Goal: Complete application form: Complete application form

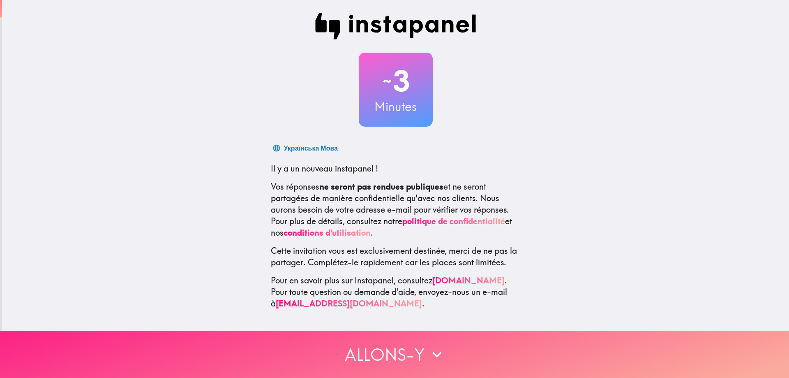
click at [440, 345] on icon "button" at bounding box center [437, 354] width 18 height 18
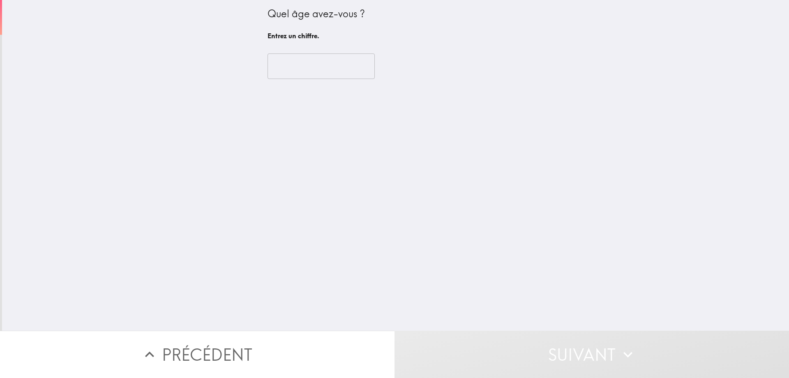
click at [300, 58] on input "number" at bounding box center [321, 65] width 107 height 25
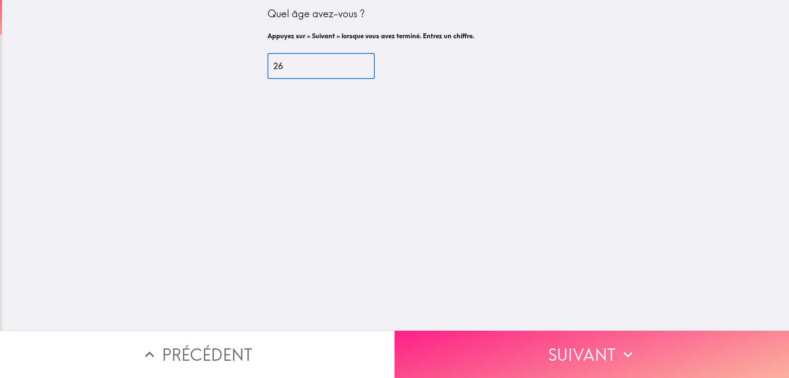
type input "26"
click at [529, 356] on button "Suivant" at bounding box center [592, 353] width 395 height 47
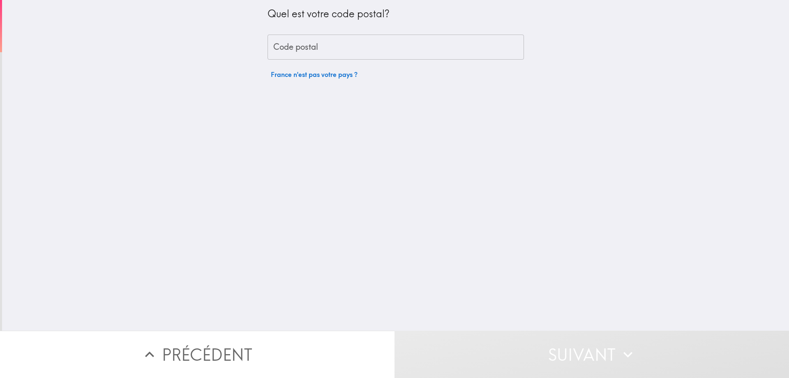
click at [315, 43] on input "Code postal" at bounding box center [396, 47] width 256 height 25
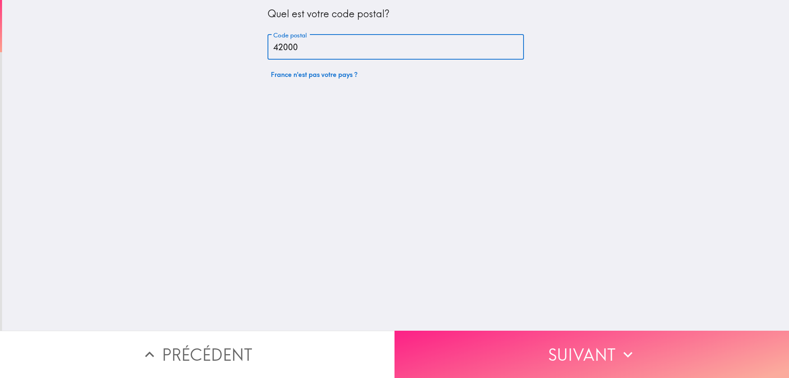
type input "42000"
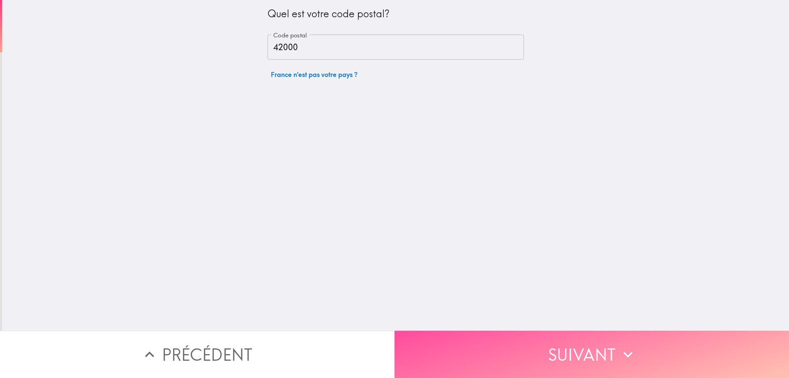
drag, startPoint x: 485, startPoint y: 329, endPoint x: 501, endPoint y: 342, distance: 20.2
click at [489, 330] on button "Suivant" at bounding box center [592, 353] width 395 height 47
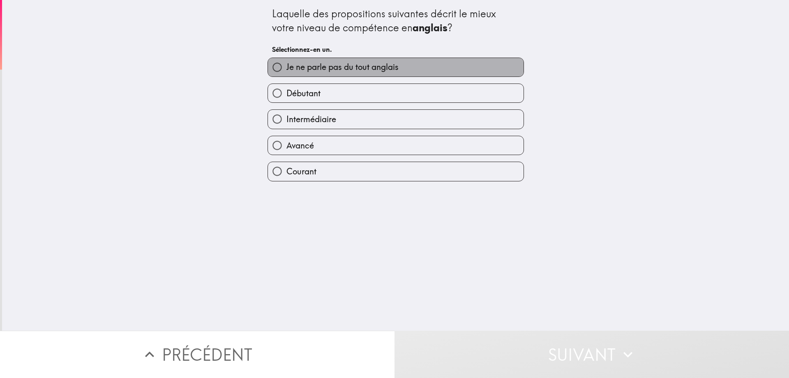
click at [361, 69] on span "Je ne parle pas du tout anglais" at bounding box center [342, 67] width 112 height 12
click at [286, 69] on input "Je ne parle pas du tout anglais" at bounding box center [277, 67] width 18 height 18
radio input "true"
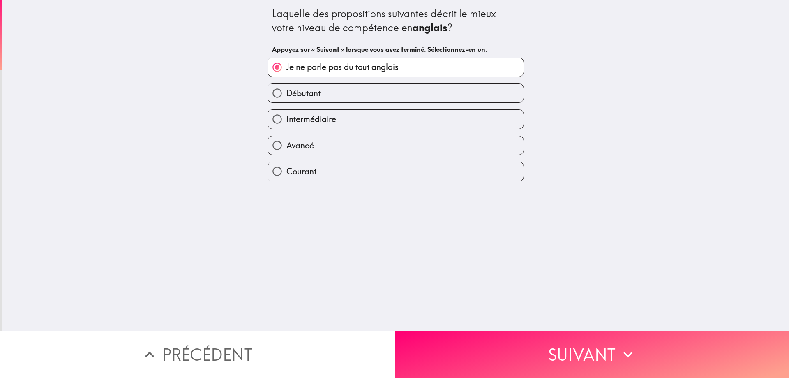
click at [386, 169] on label "Courant" at bounding box center [396, 171] width 256 height 18
click at [286, 169] on input "Courant" at bounding box center [277, 171] width 18 height 18
radio input "true"
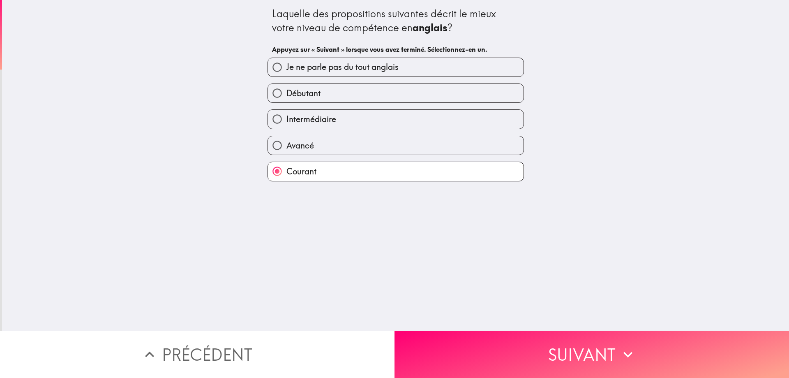
click at [418, 148] on label "Avancé" at bounding box center [396, 145] width 256 height 18
click at [286, 148] on input "Avancé" at bounding box center [277, 145] width 18 height 18
radio input "true"
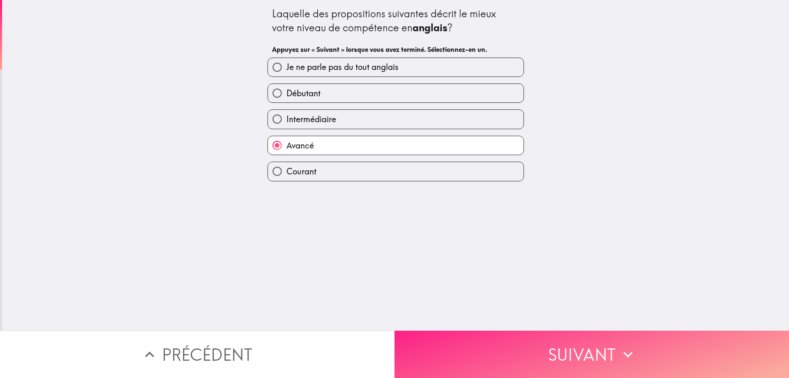
click at [535, 333] on button "Suivant" at bounding box center [592, 353] width 395 height 47
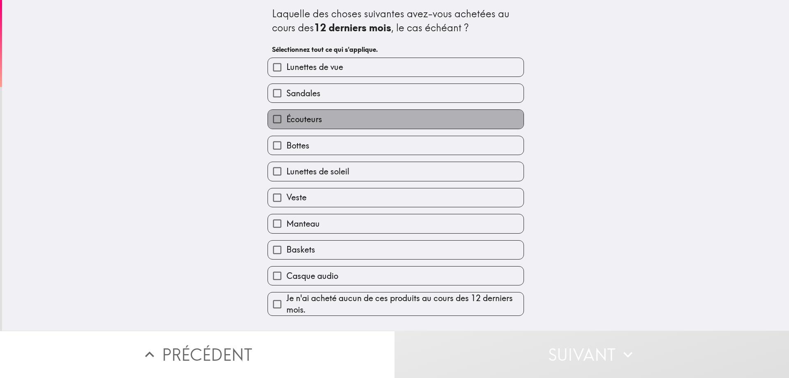
click at [394, 118] on label "Écouteurs" at bounding box center [396, 119] width 256 height 18
click at [286, 118] on input "Écouteurs" at bounding box center [277, 119] width 18 height 18
checkbox input "true"
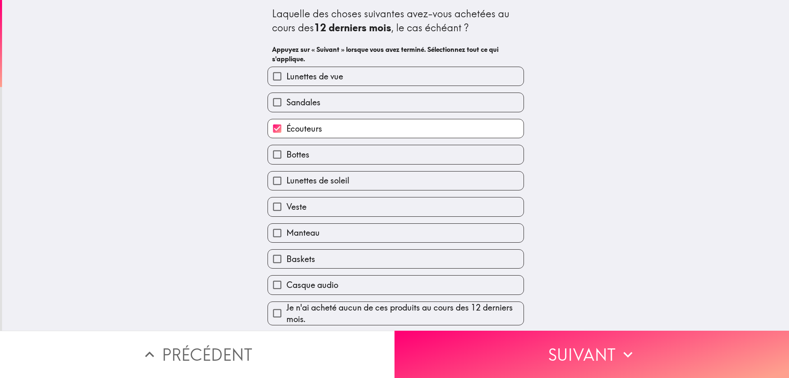
scroll to position [1, 0]
click at [382, 252] on label "Baskets" at bounding box center [396, 258] width 256 height 18
click at [286, 252] on input "Baskets" at bounding box center [277, 258] width 18 height 18
checkbox input "true"
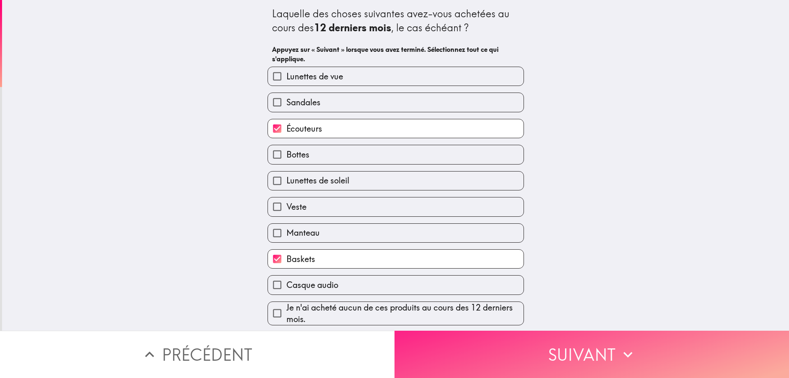
click at [440, 345] on button "Suivant" at bounding box center [592, 353] width 395 height 47
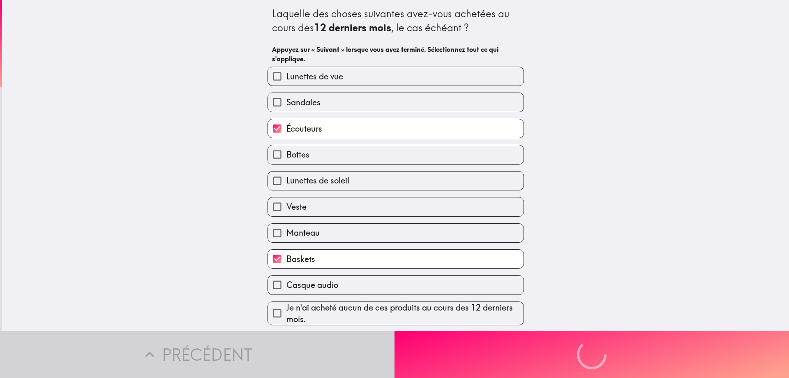
scroll to position [0, 0]
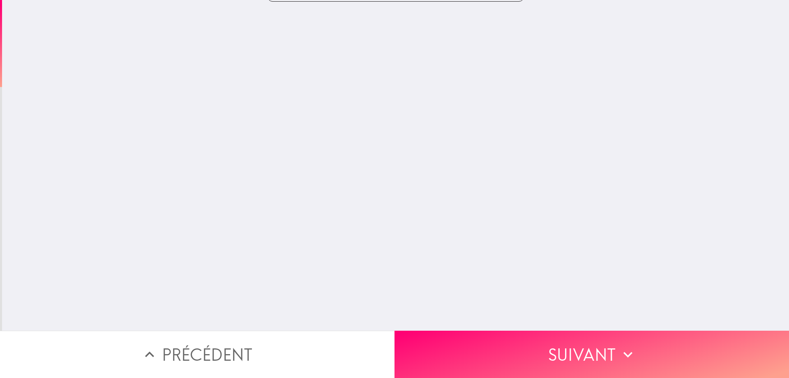
drag, startPoint x: 440, startPoint y: 345, endPoint x: 442, endPoint y: 280, distance: 65.0
click at [442, 280] on div "Laquelle des choses suivantes avez-vous achetées au cours des 12 derniers mois …" at bounding box center [394, 189] width 789 height 378
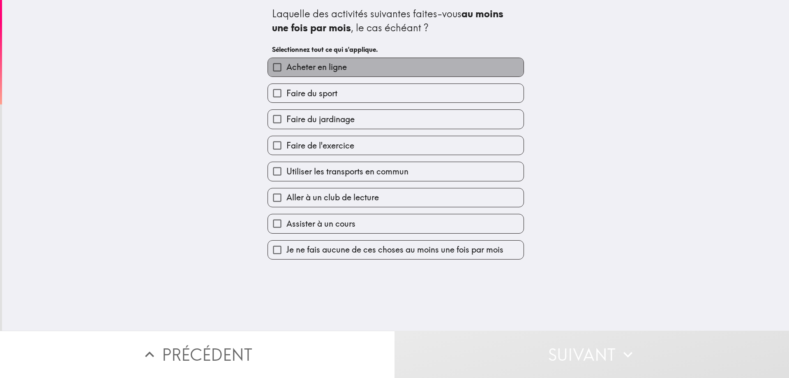
click at [368, 72] on label "Acheter en ligne" at bounding box center [396, 67] width 256 height 18
click at [286, 72] on input "Acheter en ligne" at bounding box center [277, 67] width 18 height 18
checkbox input "true"
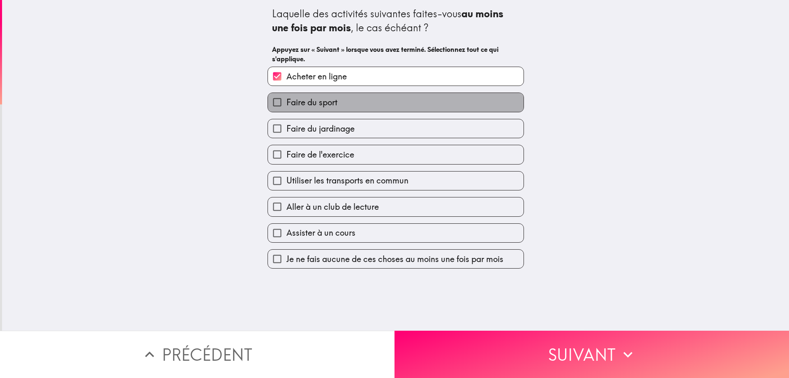
click at [365, 97] on label "Faire du sport" at bounding box center [396, 102] width 256 height 18
click at [286, 97] on input "Faire du sport" at bounding box center [277, 102] width 18 height 18
checkbox input "true"
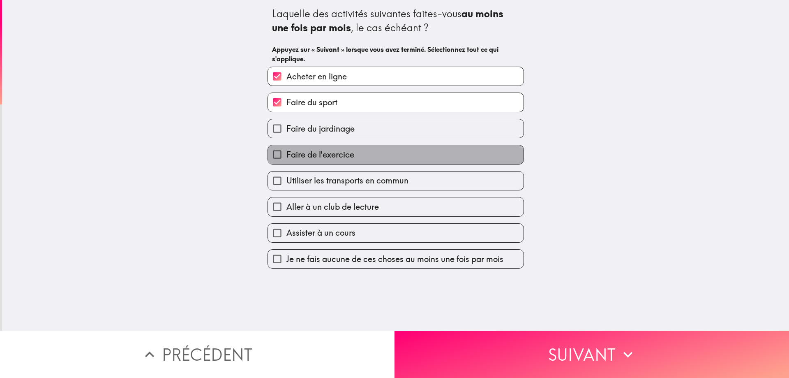
click at [379, 159] on label "Faire de l'exercice" at bounding box center [396, 154] width 256 height 18
click at [286, 159] on input "Faire de l'exercice" at bounding box center [277, 154] width 18 height 18
checkbox input "true"
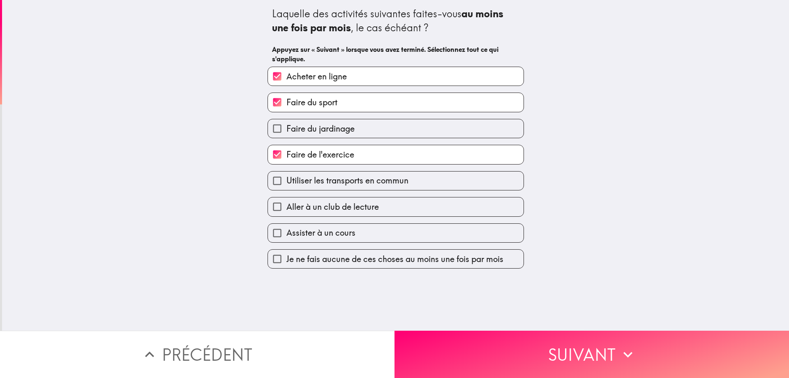
click at [395, 187] on label "Utiliser les transports en commun" at bounding box center [396, 180] width 256 height 18
click at [286, 187] on input "Utiliser les transports en commun" at bounding box center [277, 180] width 18 height 18
checkbox input "true"
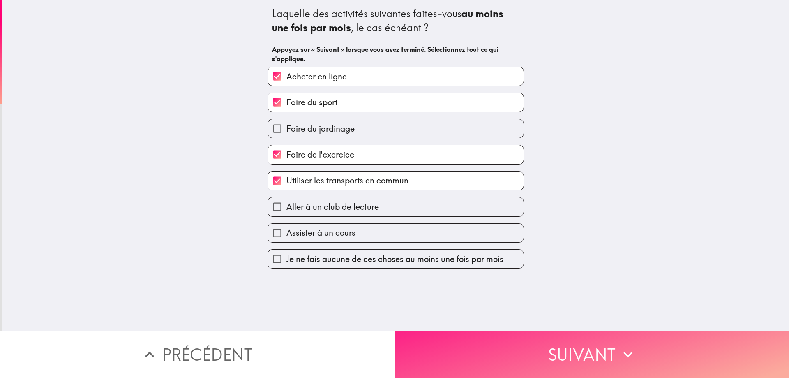
click at [450, 336] on button "Suivant" at bounding box center [592, 353] width 395 height 47
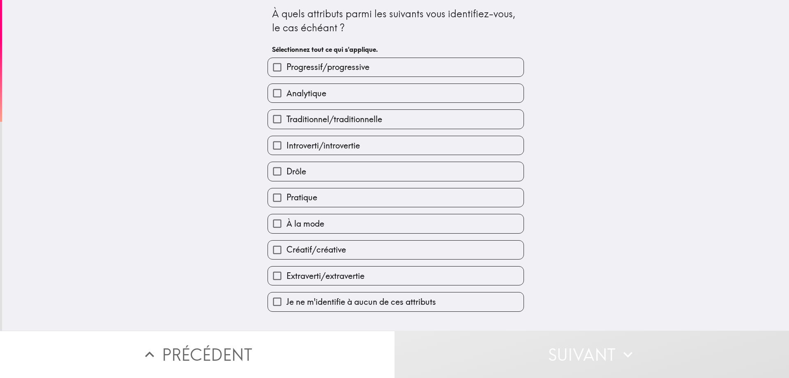
click at [392, 215] on label "À la mode" at bounding box center [396, 223] width 256 height 18
click at [286, 215] on input "À la mode" at bounding box center [277, 223] width 18 height 18
checkbox input "true"
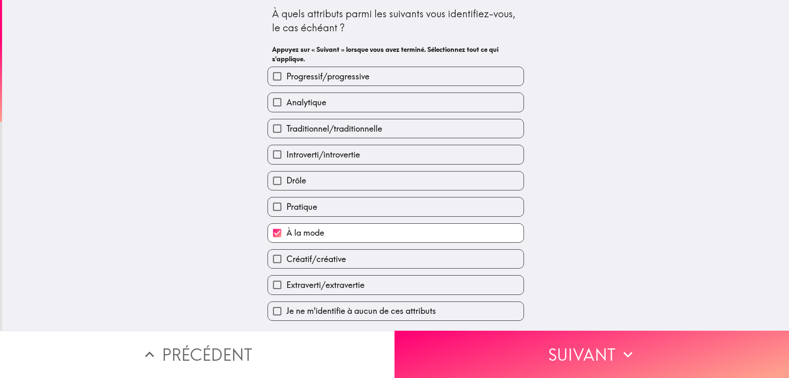
click at [388, 171] on div "Drôle" at bounding box center [396, 180] width 256 height 19
click at [387, 177] on label "Drôle" at bounding box center [396, 180] width 256 height 18
click at [286, 177] on input "Drôle" at bounding box center [277, 180] width 18 height 18
checkbox input "true"
click at [390, 113] on div "Traditionnel/traditionnelle" at bounding box center [392, 125] width 263 height 26
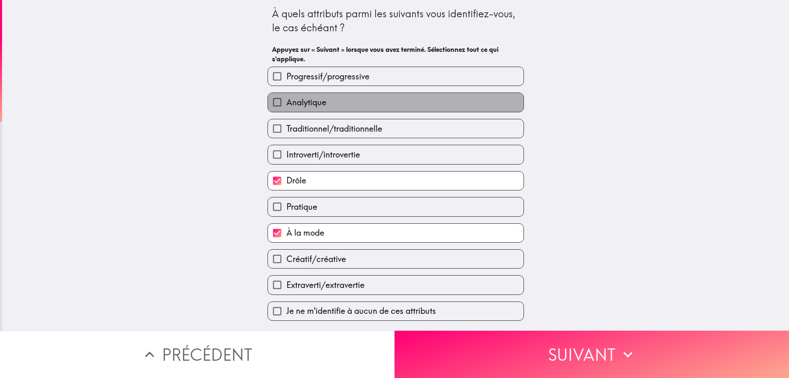
click at [345, 102] on label "Analytique" at bounding box center [396, 102] width 256 height 18
click at [286, 102] on input "Analytique" at bounding box center [277, 102] width 18 height 18
checkbox input "true"
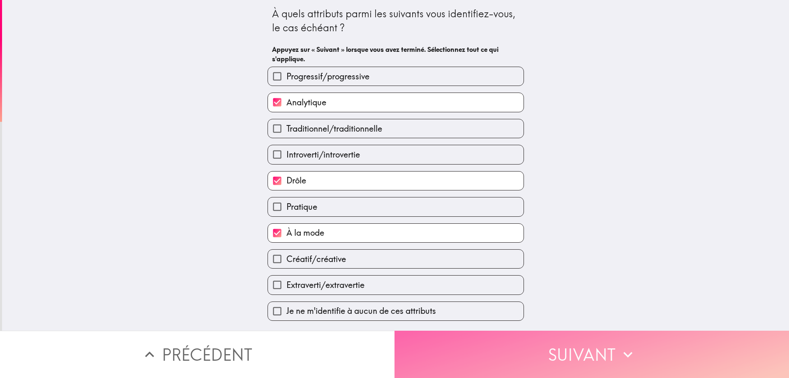
click at [439, 349] on button "Suivant" at bounding box center [592, 353] width 395 height 47
